Goal: Answer question/provide support: Share knowledge or assist other users

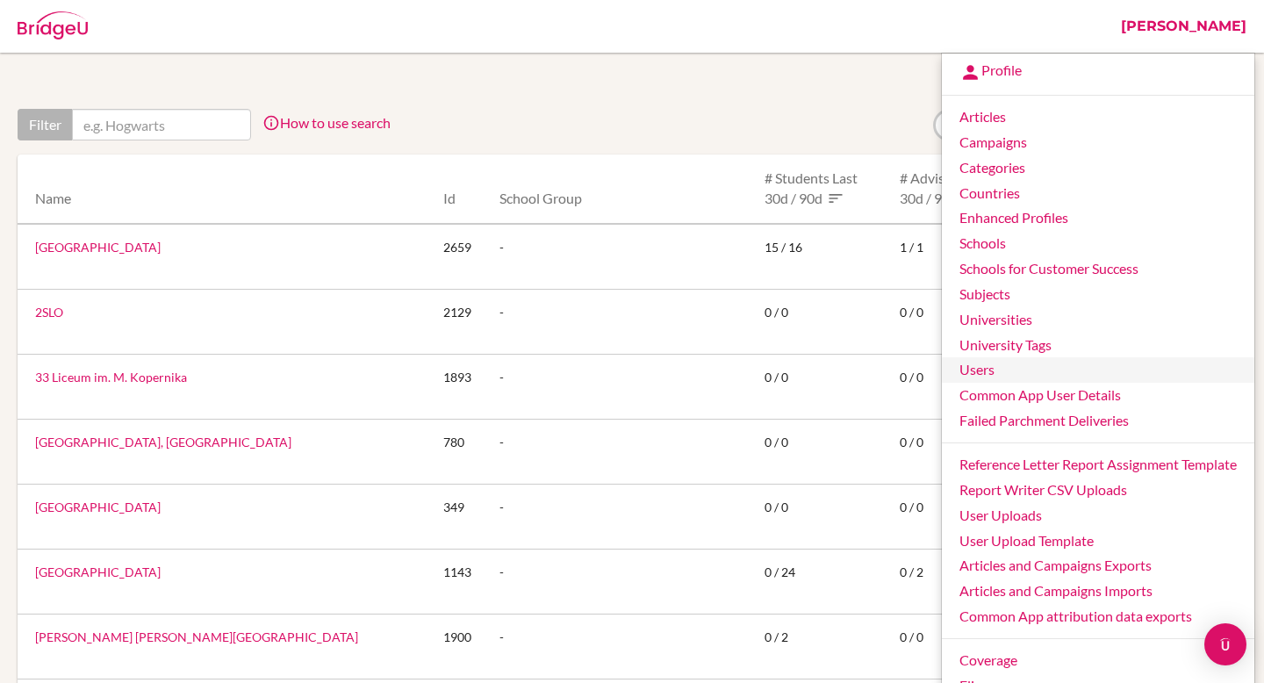
click at [1028, 371] on link "Users" at bounding box center [1098, 369] width 313 height 25
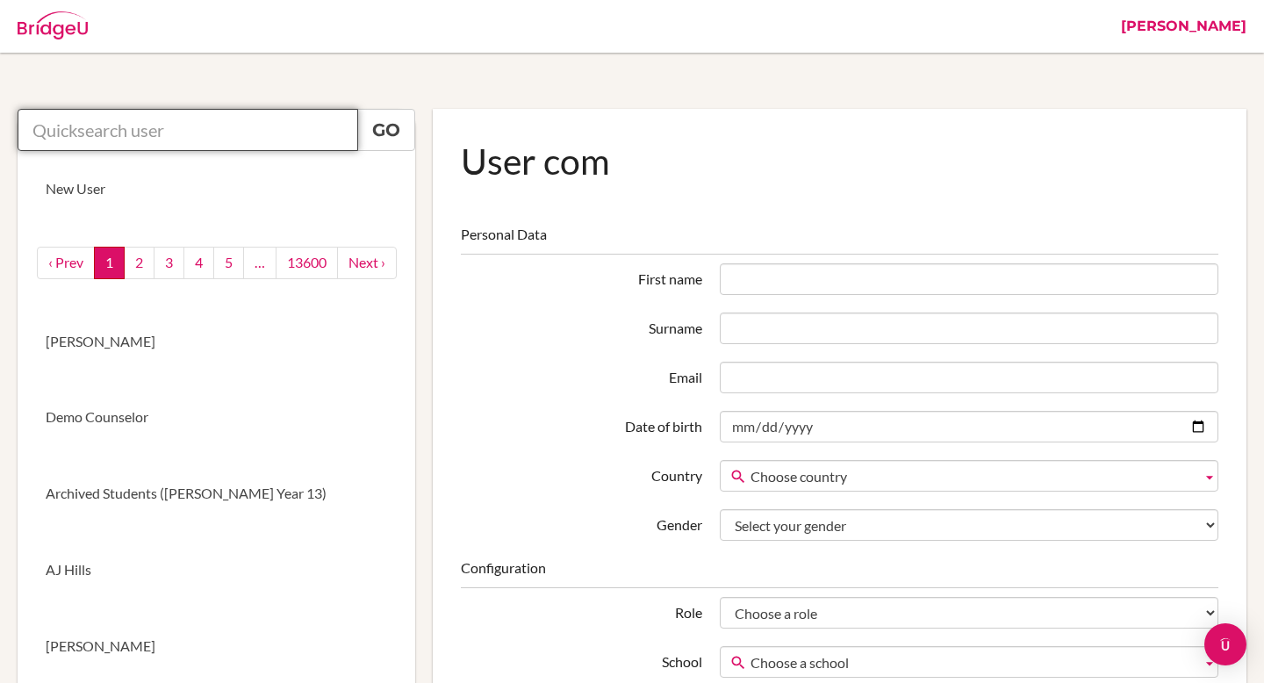
click at [179, 134] on input "text" at bounding box center [188, 130] width 341 height 42
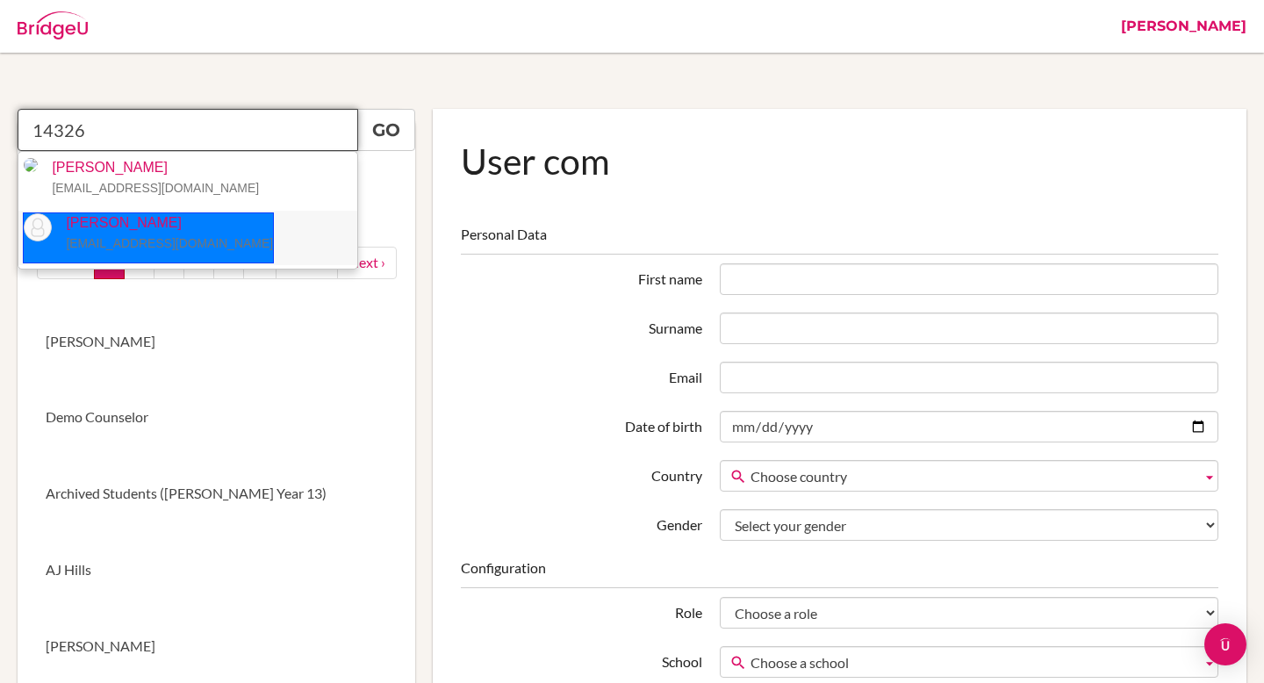
click at [157, 245] on small "14326@aisa.sch.ae" at bounding box center [169, 243] width 207 height 14
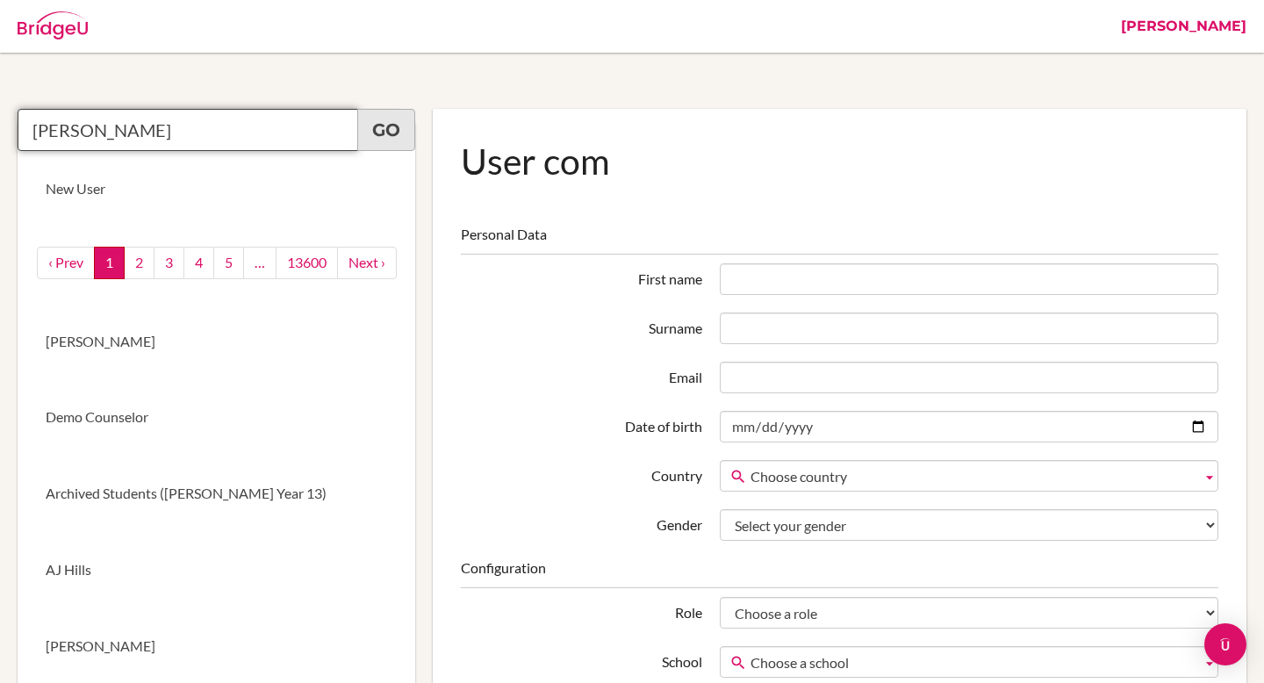
type input "Roqaya Alhendi"
click at [379, 136] on link "Go" at bounding box center [386, 130] width 58 height 42
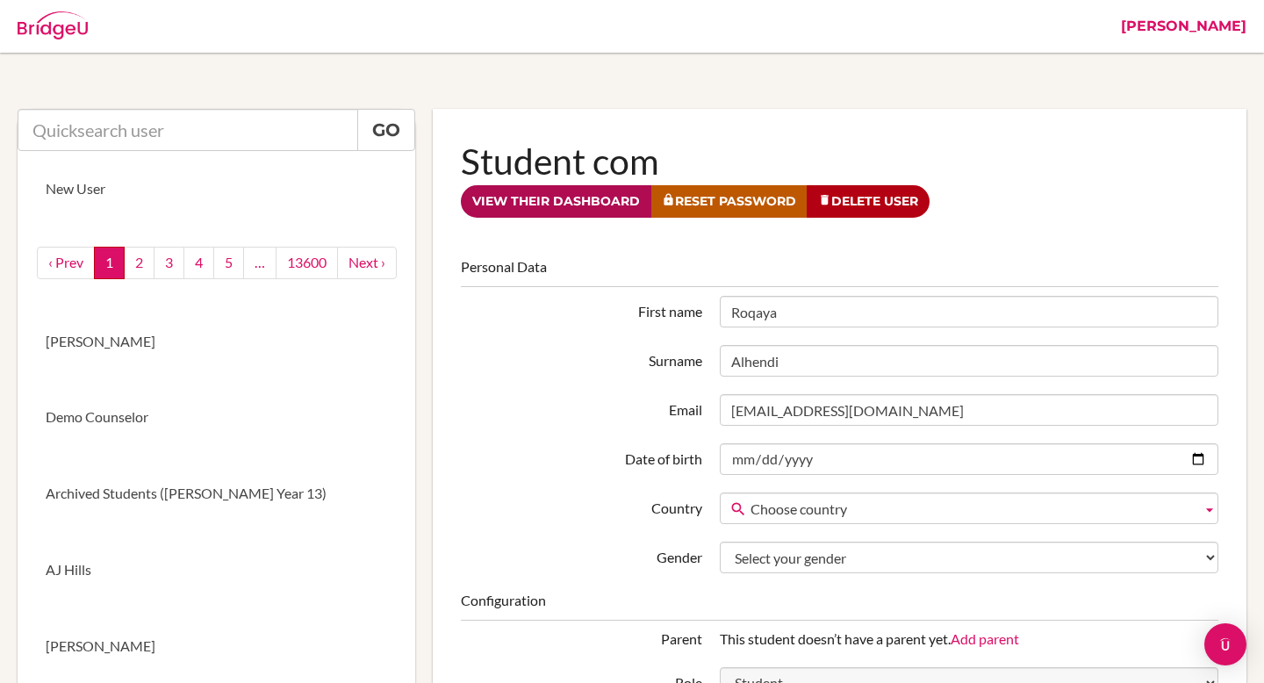
click at [547, 202] on link "View their dashboard" at bounding box center [556, 201] width 191 height 32
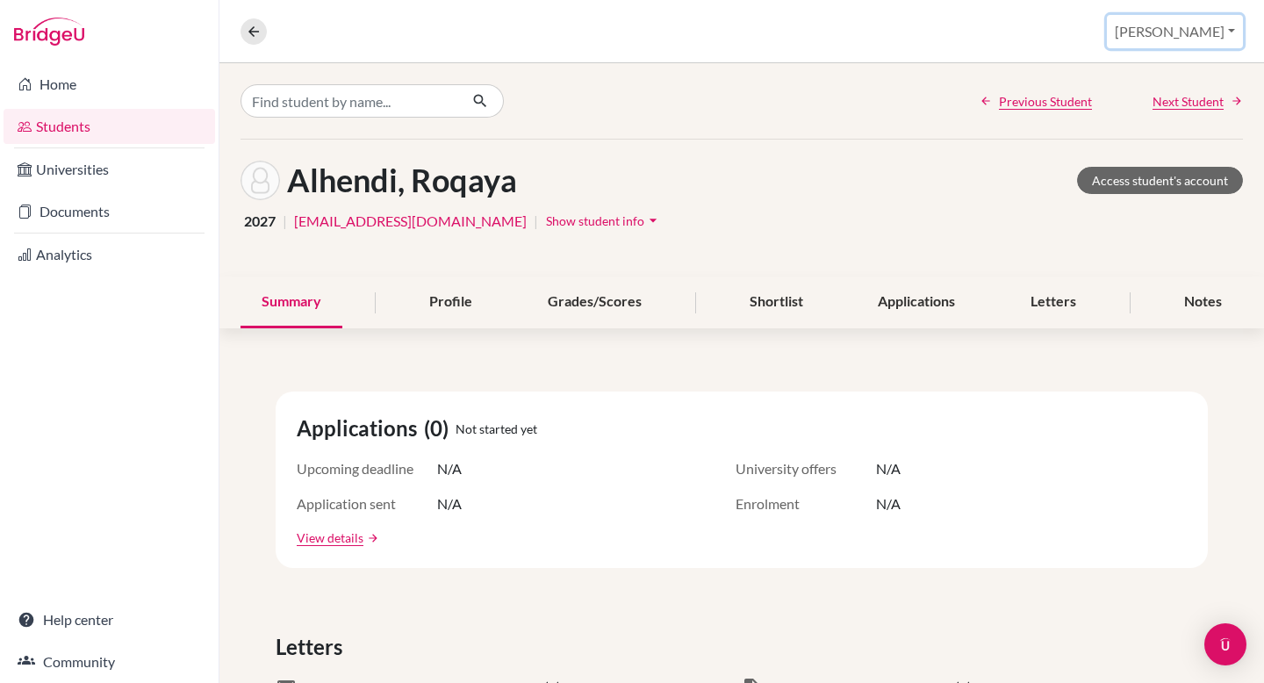
click at [1196, 35] on button "[PERSON_NAME]" at bounding box center [1175, 31] width 136 height 33
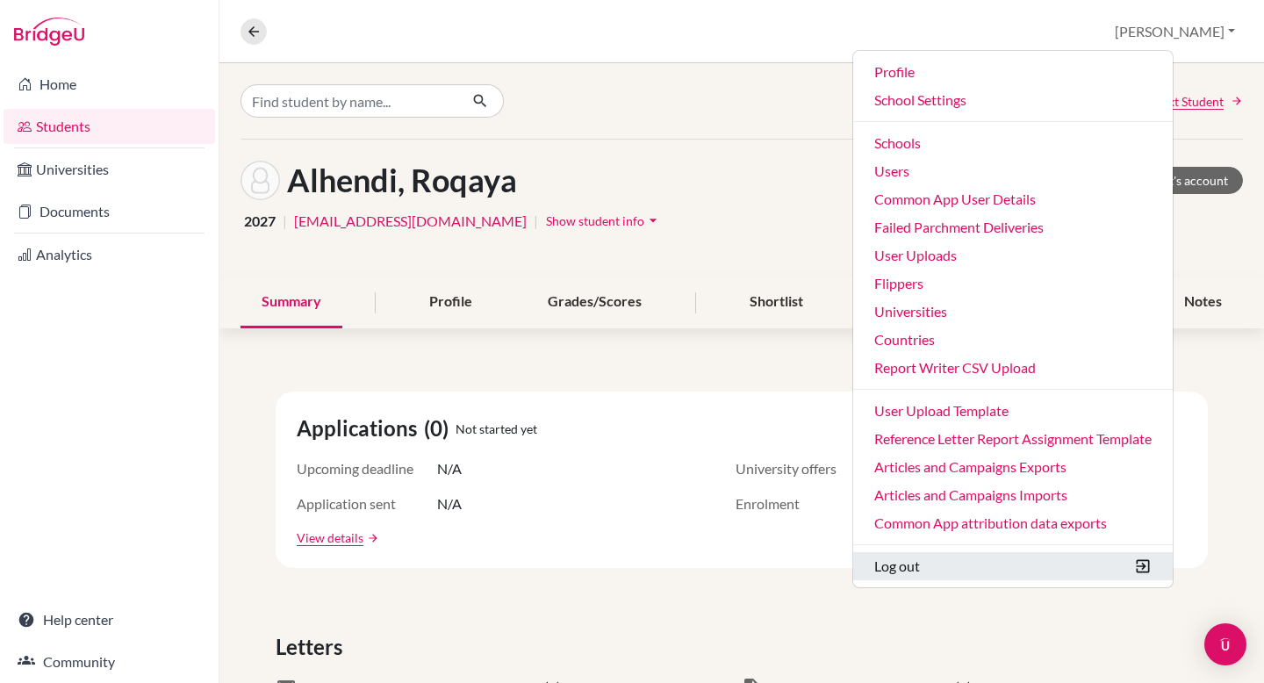
click at [969, 571] on button "Log out" at bounding box center [1014, 566] width 320 height 28
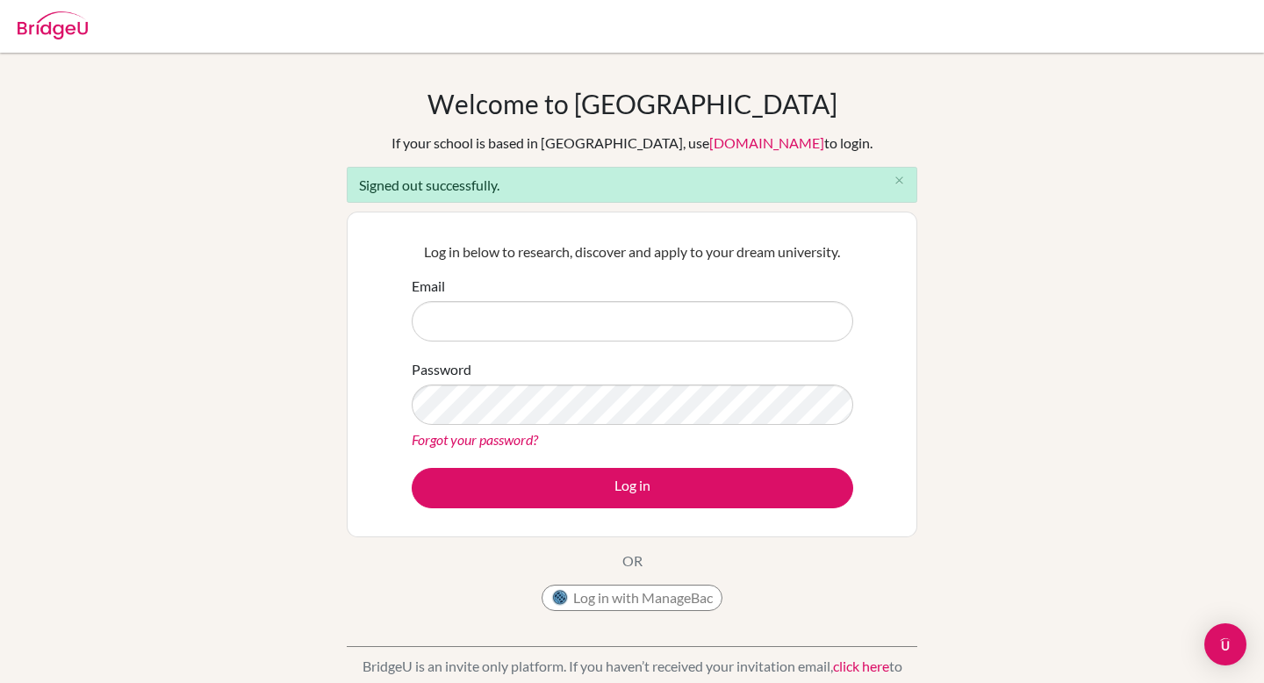
click at [612, 337] on input "Email" at bounding box center [633, 321] width 442 height 40
type input "[PERSON_NAME][EMAIL_ADDRESS][PERSON_NAME][DOMAIN_NAME]"
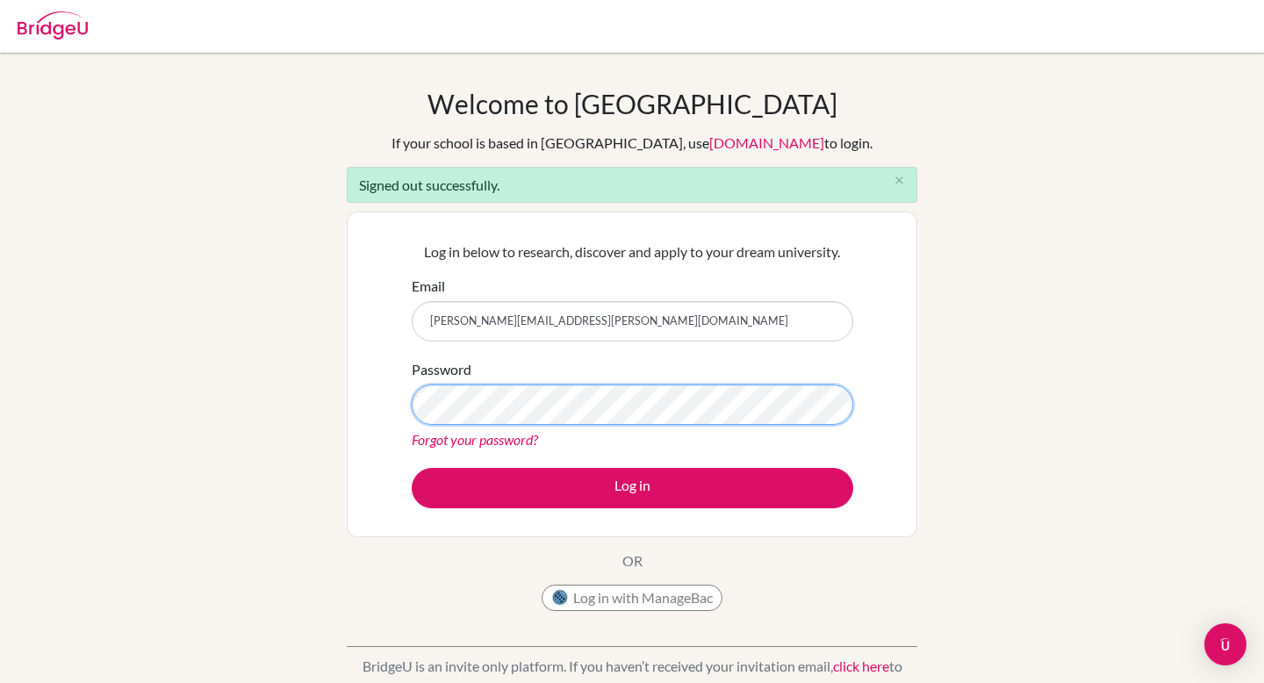
click at [412, 468] on button "Log in" at bounding box center [633, 488] width 442 height 40
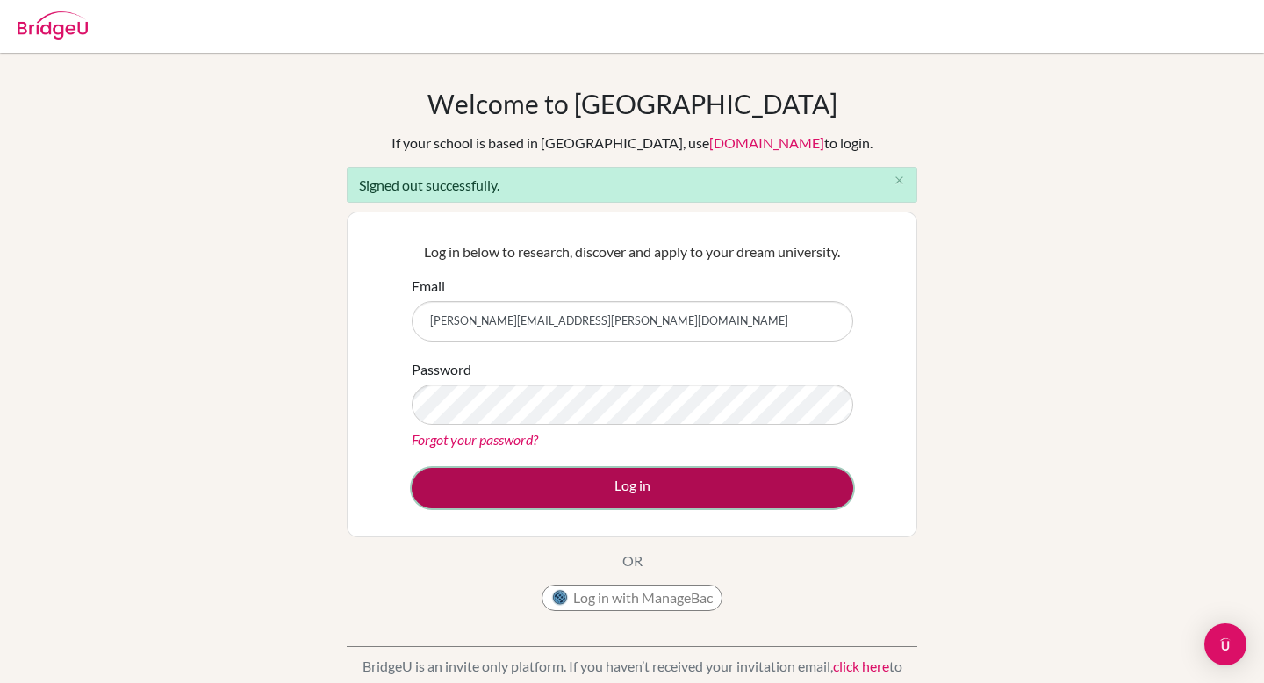
click at [672, 486] on button "Log in" at bounding box center [633, 488] width 442 height 40
